Goal: Task Accomplishment & Management: Complete application form

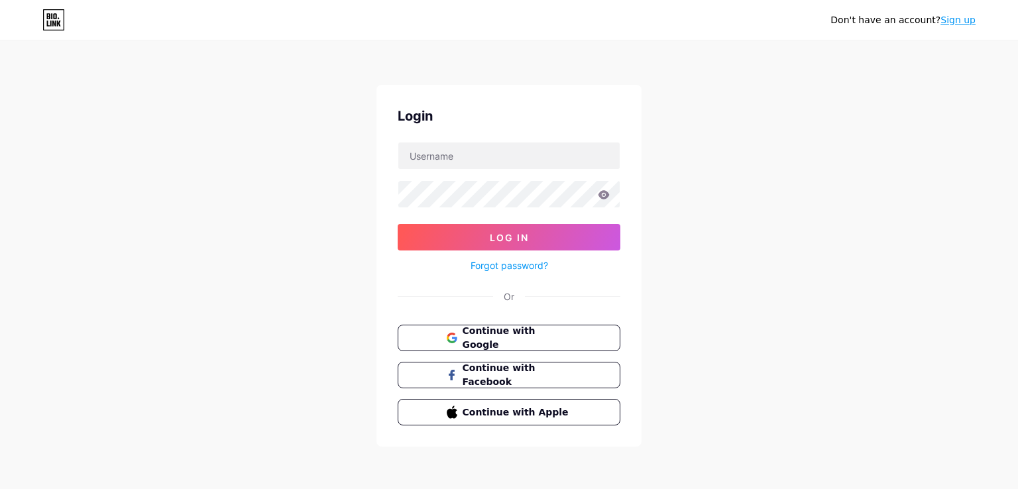
click at [506, 334] on span "Continue with Google" at bounding box center [517, 338] width 109 height 28
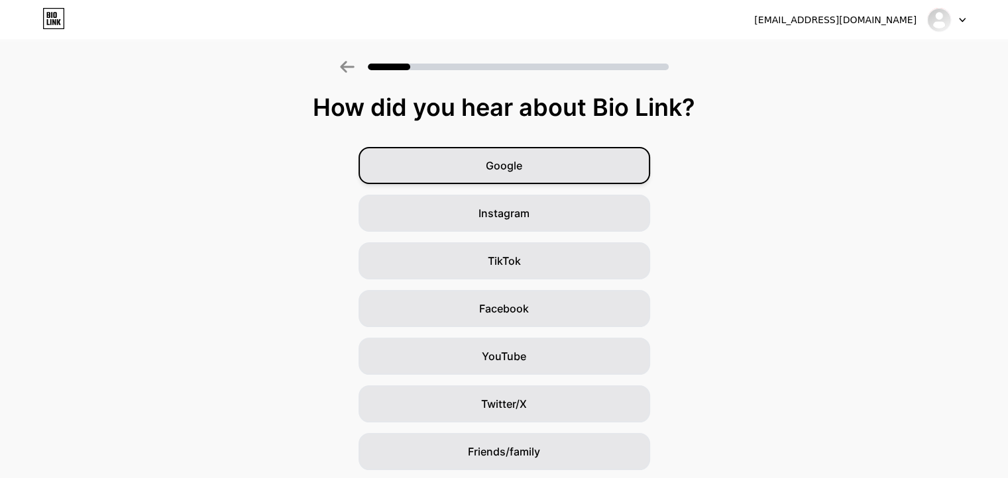
click at [625, 148] on div "Google" at bounding box center [505, 165] width 292 height 37
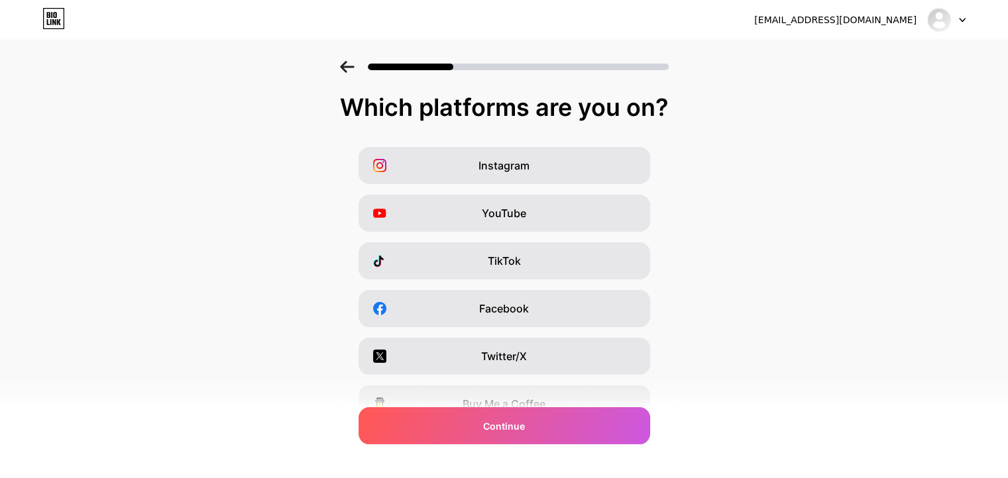
scroll to position [3, 0]
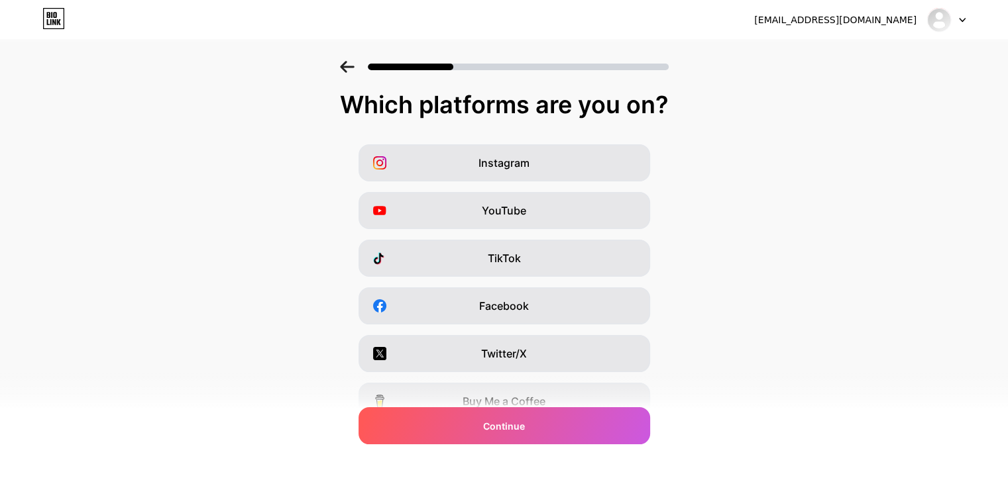
click at [348, 69] on icon at bounding box center [347, 67] width 14 height 12
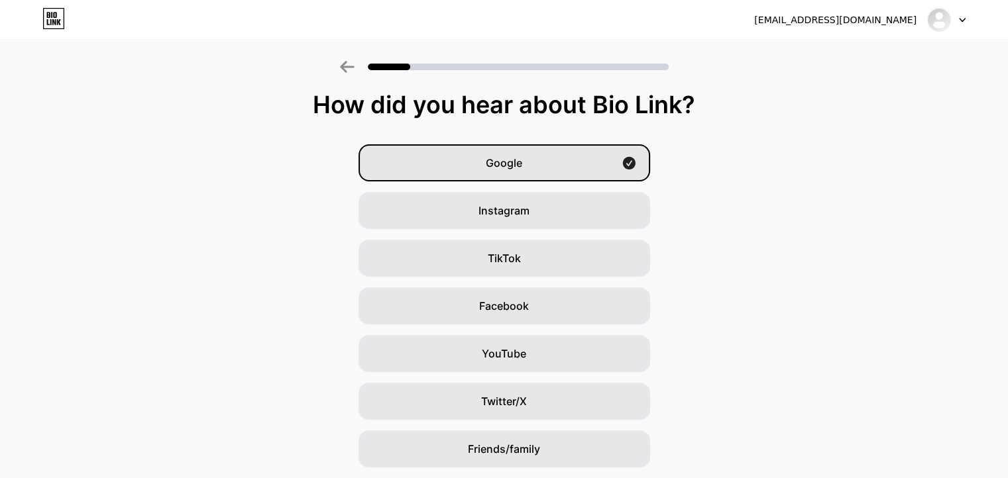
scroll to position [93, 0]
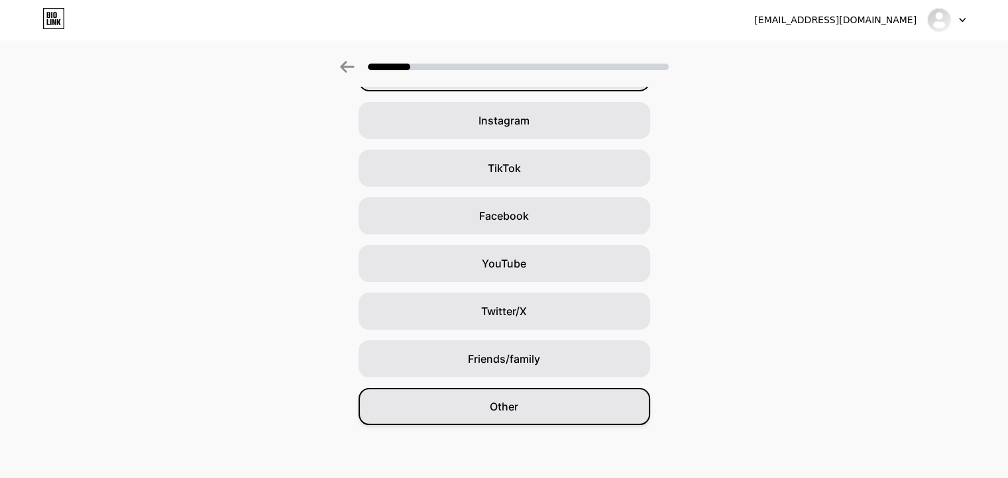
click at [583, 403] on div "Other" at bounding box center [505, 406] width 292 height 37
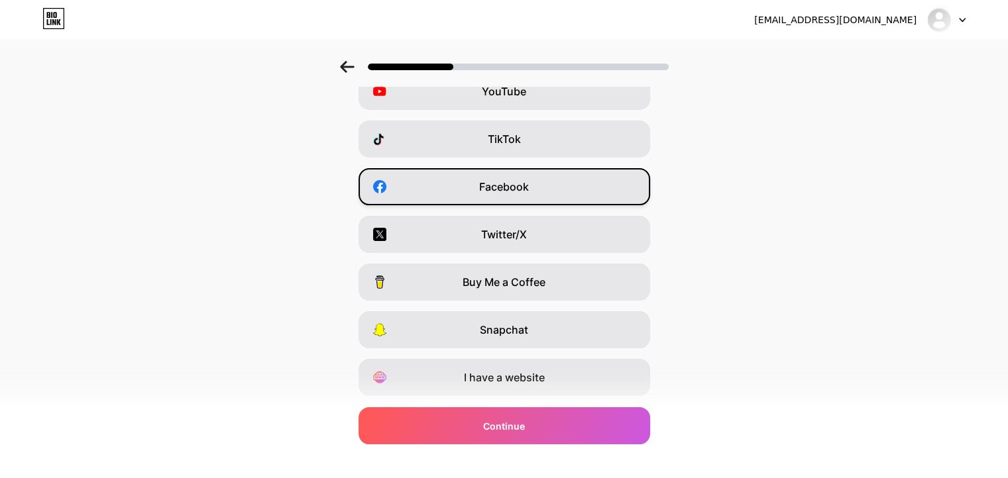
scroll to position [159, 0]
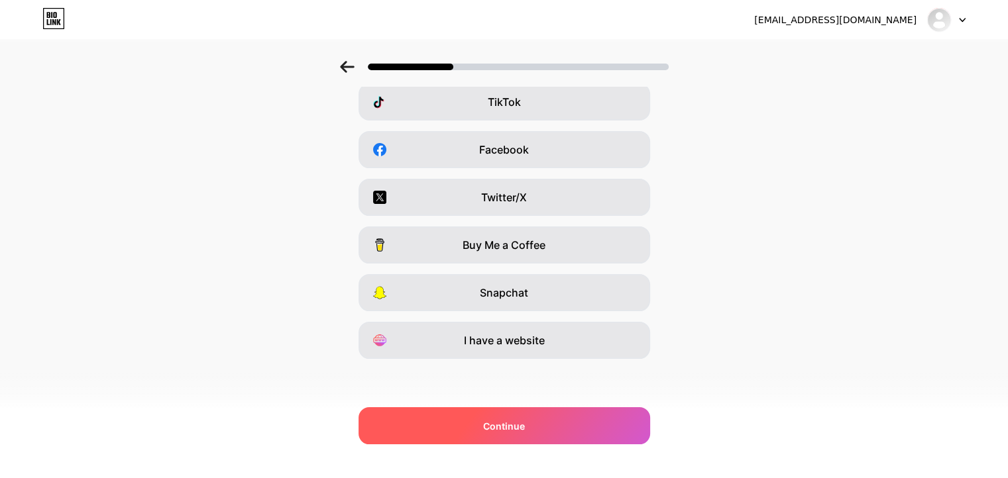
click at [600, 438] on div "Continue" at bounding box center [505, 426] width 292 height 37
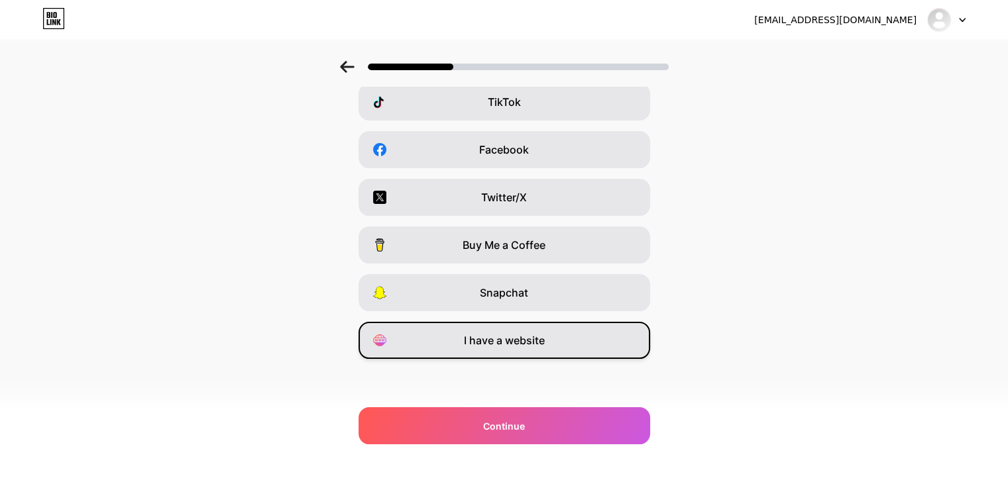
click at [557, 343] on div "I have a website" at bounding box center [505, 340] width 292 height 37
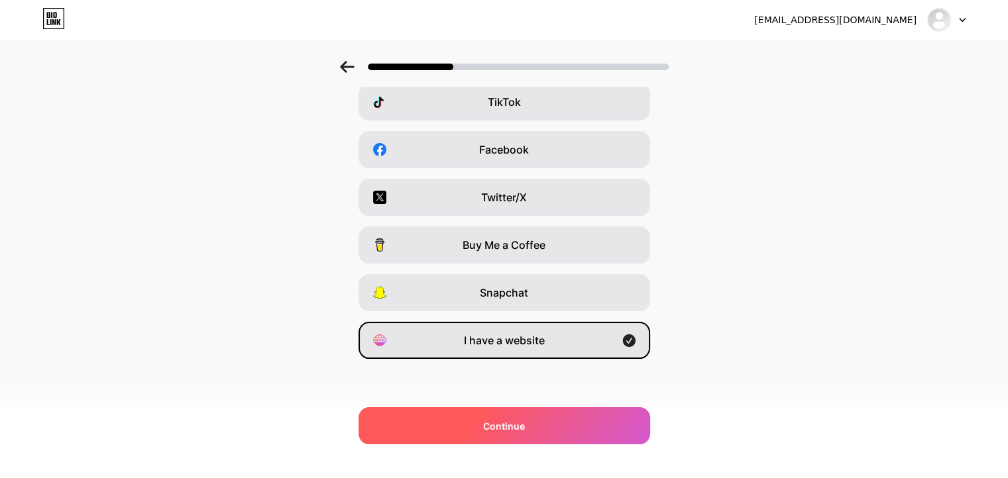
click at [518, 433] on span "Continue" at bounding box center [504, 426] width 42 height 14
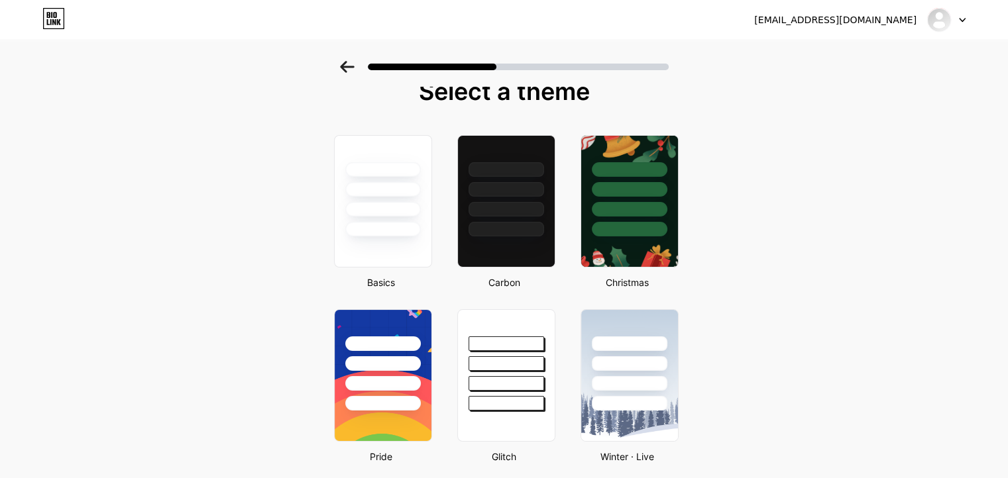
scroll to position [13, 0]
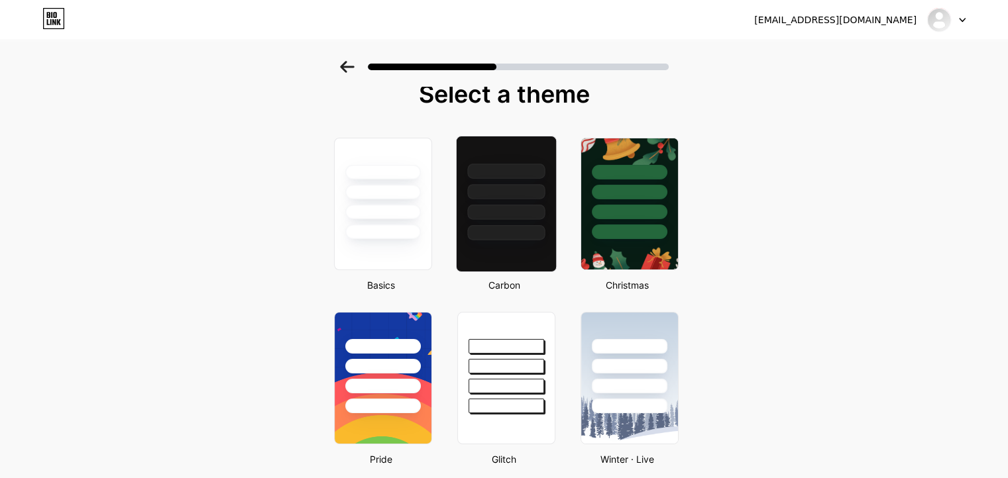
click at [518, 244] on div at bounding box center [505, 204] width 101 height 137
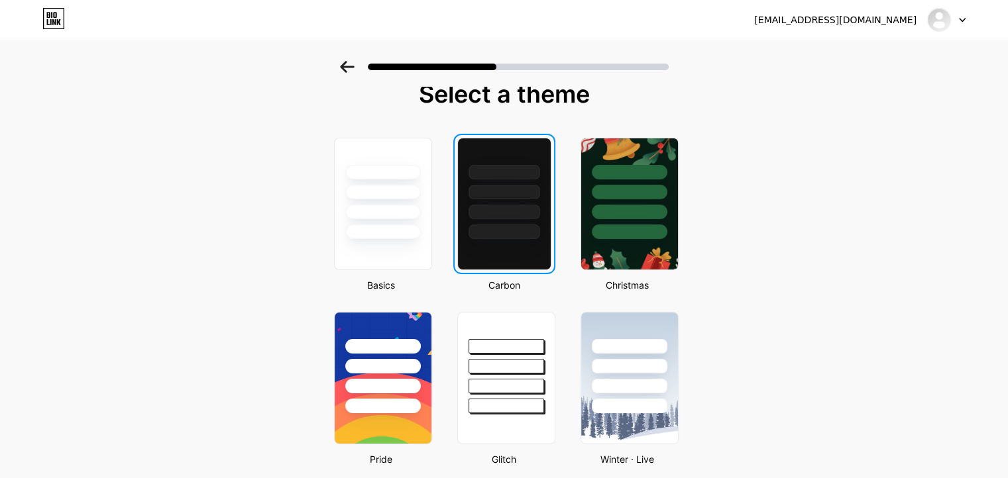
scroll to position [0, 0]
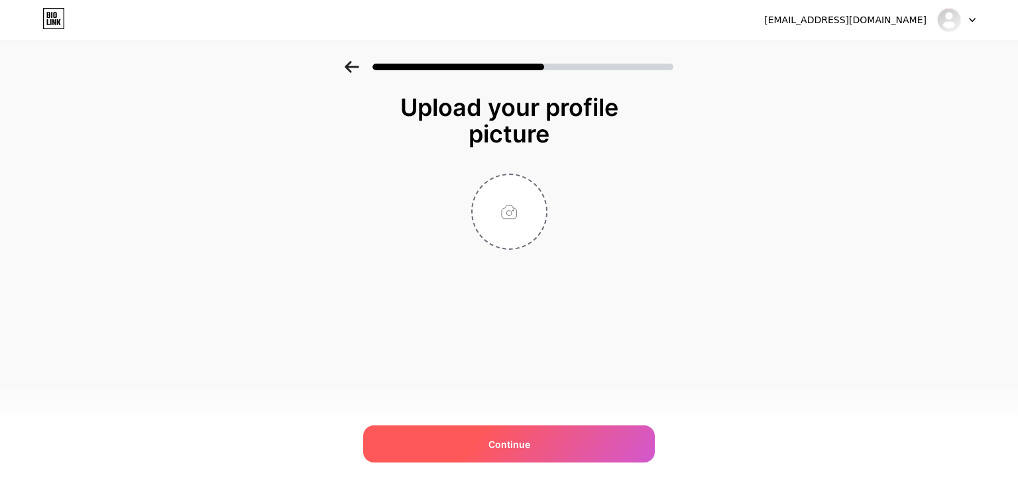
click at [542, 451] on div "Continue" at bounding box center [509, 443] width 292 height 37
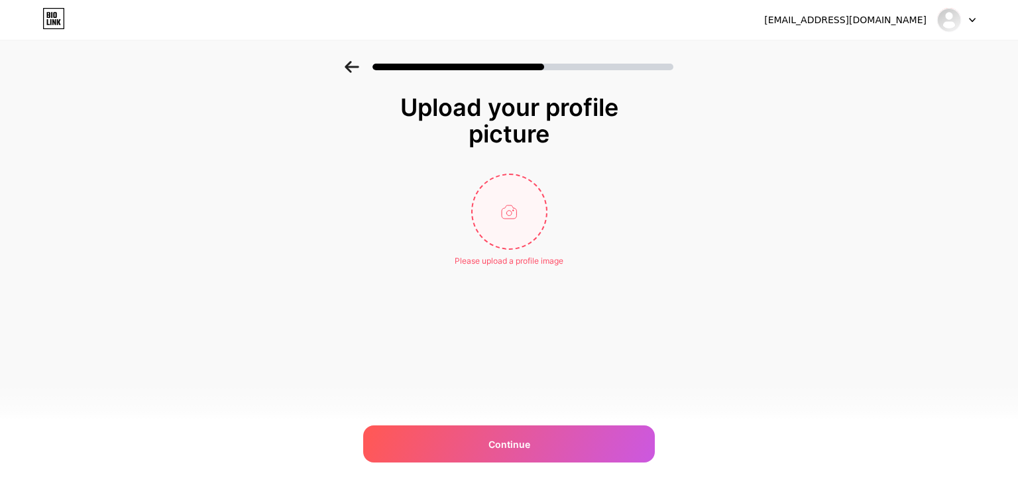
click at [522, 235] on input "file" at bounding box center [510, 212] width 74 height 74
click at [351, 58] on div at bounding box center [509, 63] width 1018 height 46
click at [350, 66] on icon at bounding box center [352, 67] width 15 height 12
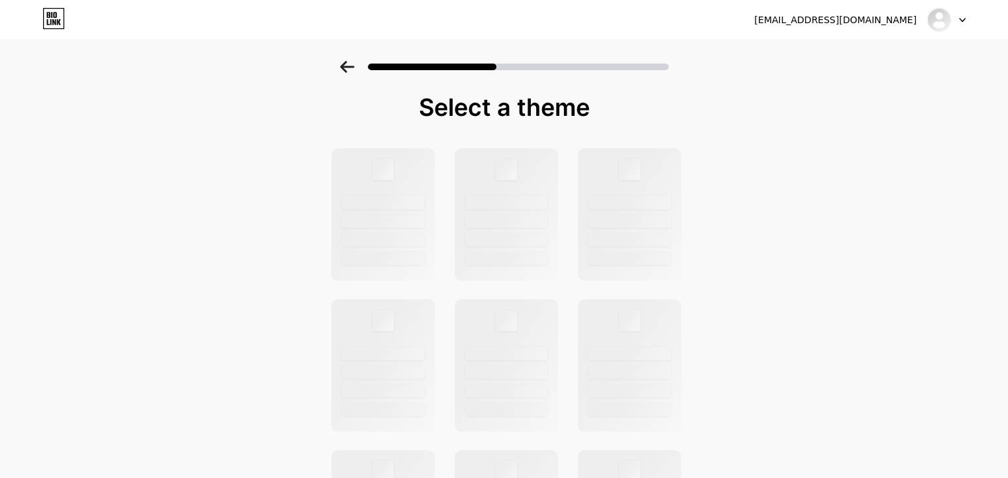
click at [350, 66] on icon at bounding box center [347, 67] width 15 height 12
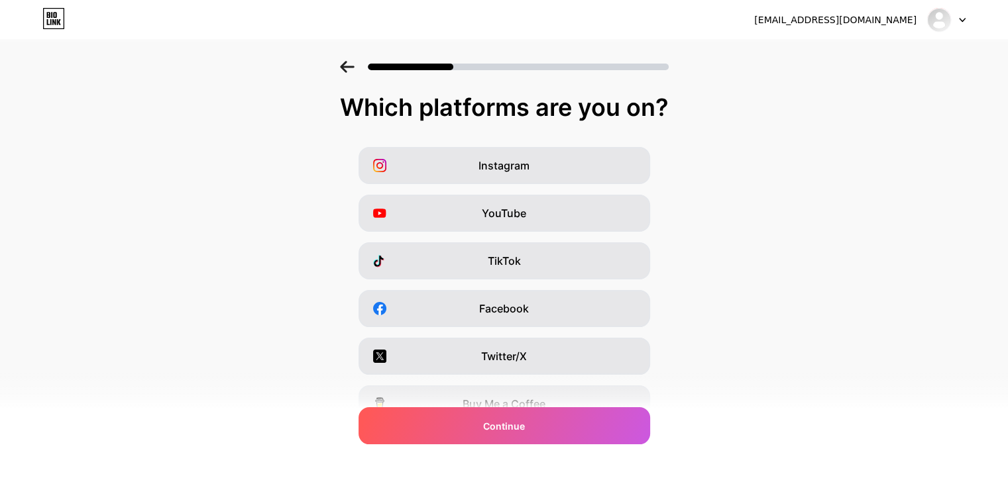
click at [350, 66] on icon at bounding box center [347, 67] width 15 height 12
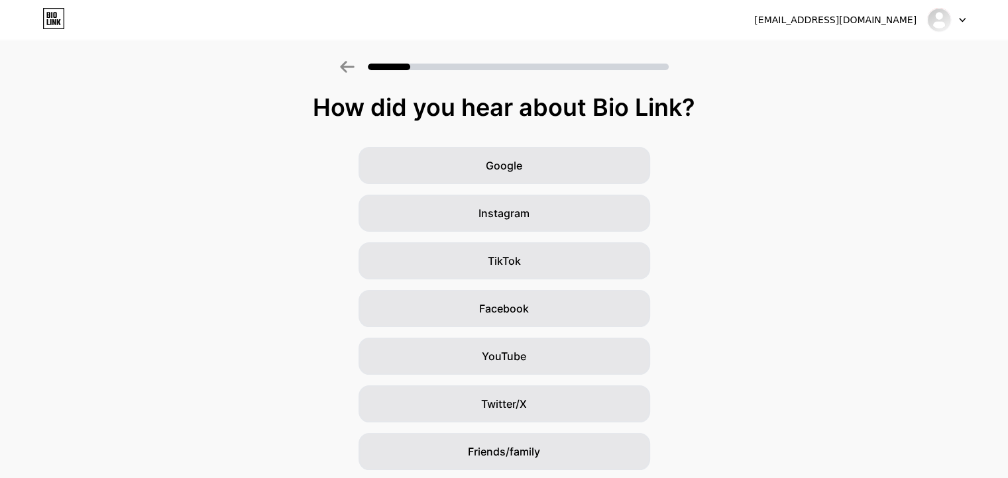
click at [350, 66] on icon at bounding box center [347, 67] width 15 height 12
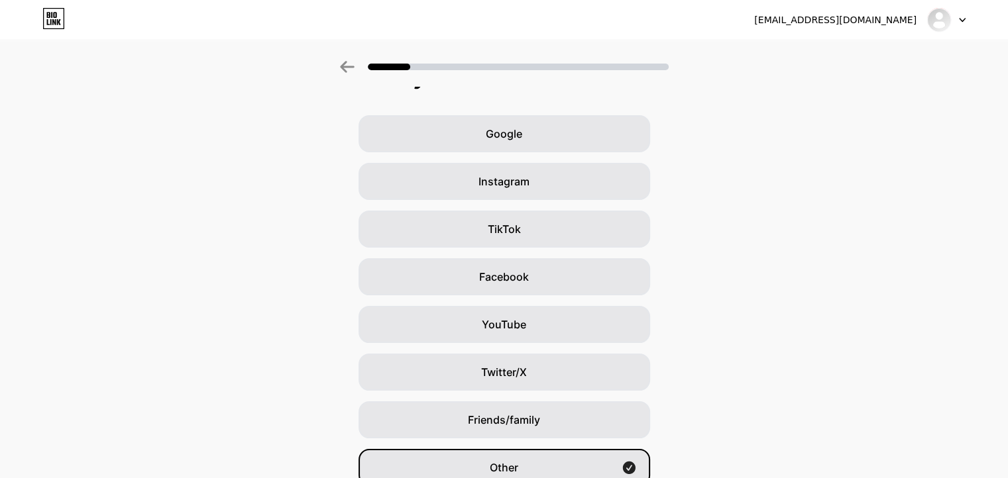
scroll to position [34, 0]
